Goal: Task Accomplishment & Management: Use online tool/utility

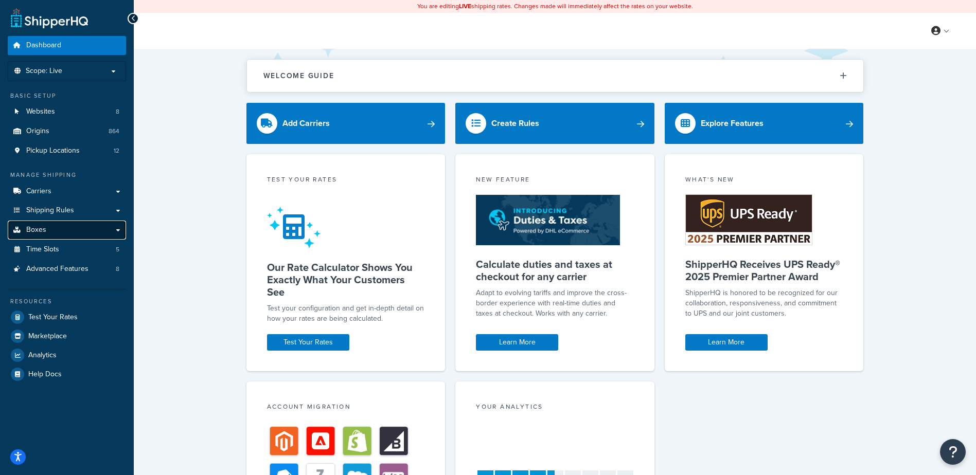
click at [76, 224] on link "Boxes" at bounding box center [67, 230] width 118 height 19
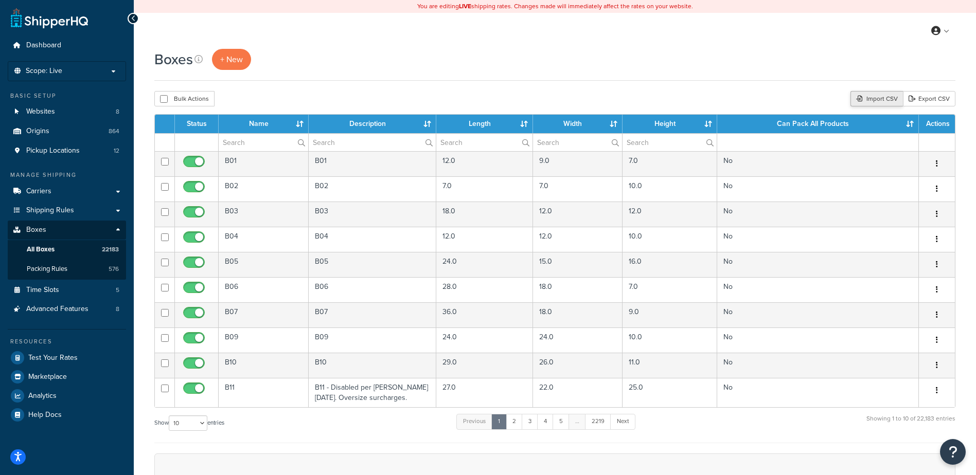
click at [872, 99] on div "Import CSV" at bounding box center [876, 98] width 52 height 15
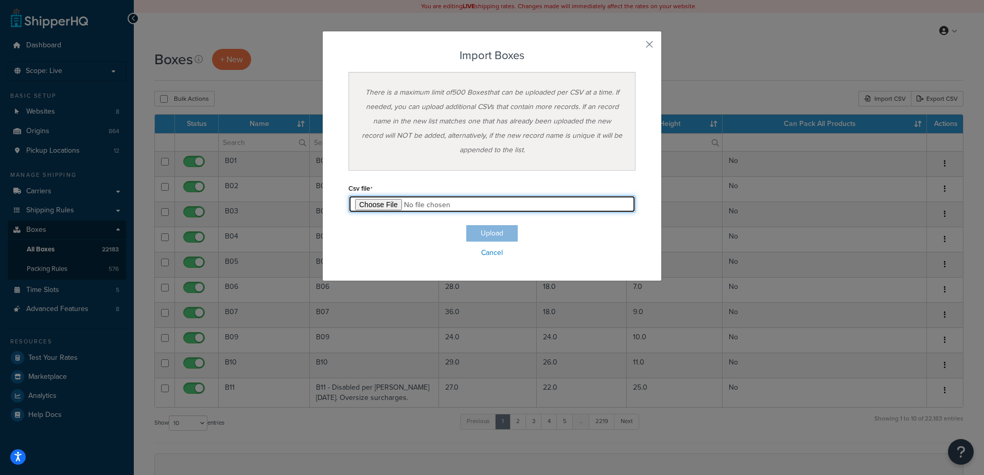
click at [363, 209] on input "file" at bounding box center [491, 203] width 287 height 17
type input "C:\fakepath\10_10_2025_box_dims.csv"
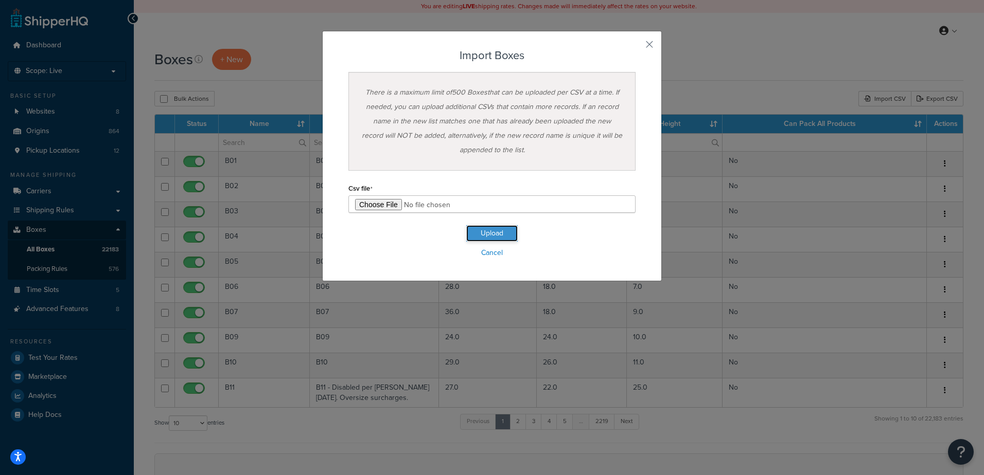
click at [485, 238] on button "Upload" at bounding box center [491, 233] width 51 height 16
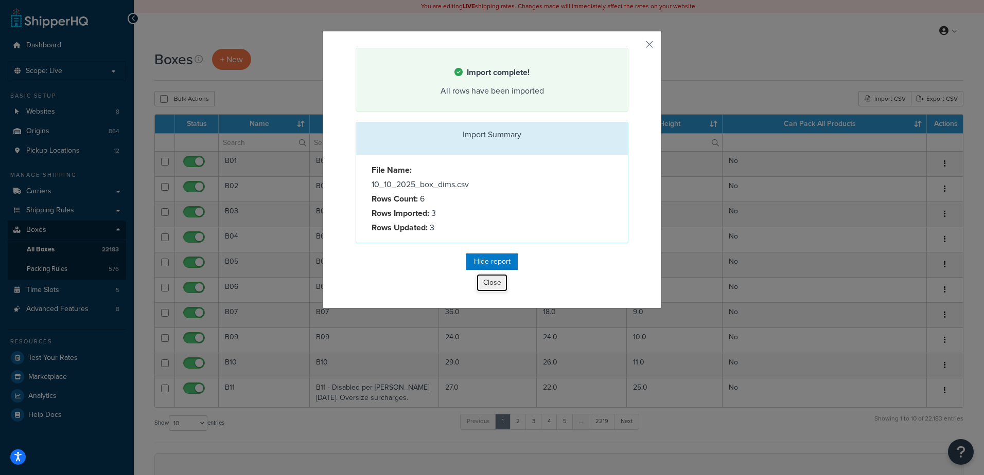
click at [477, 281] on button "Close" at bounding box center [491, 282] width 31 height 17
